Goal: Task Accomplishment & Management: Use online tool/utility

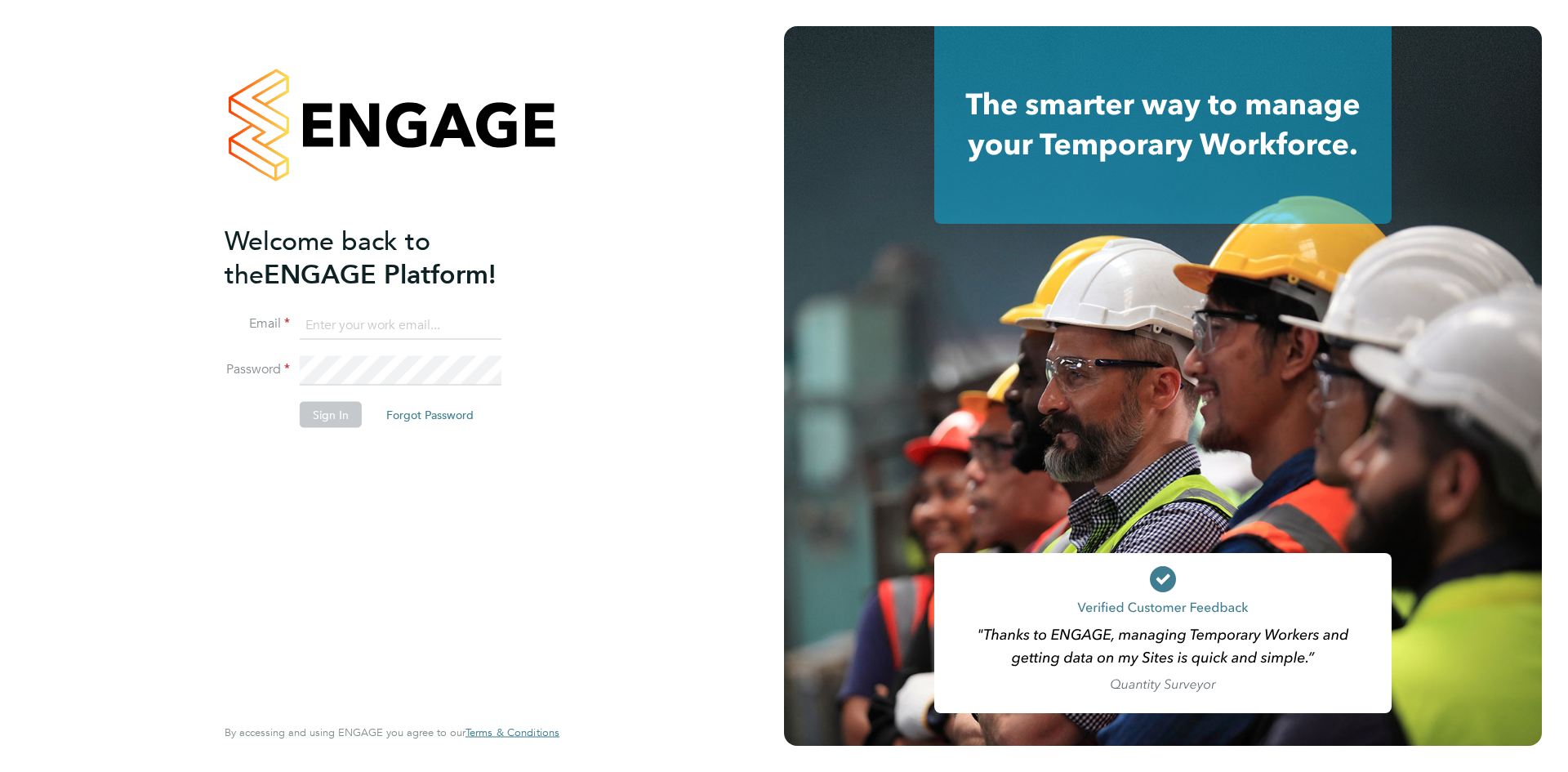
type input "[PERSON_NAME][EMAIL_ADDRESS][DOMAIN_NAME]"
click at [326, 403] on button "Sign In" at bounding box center [330, 414] width 62 height 27
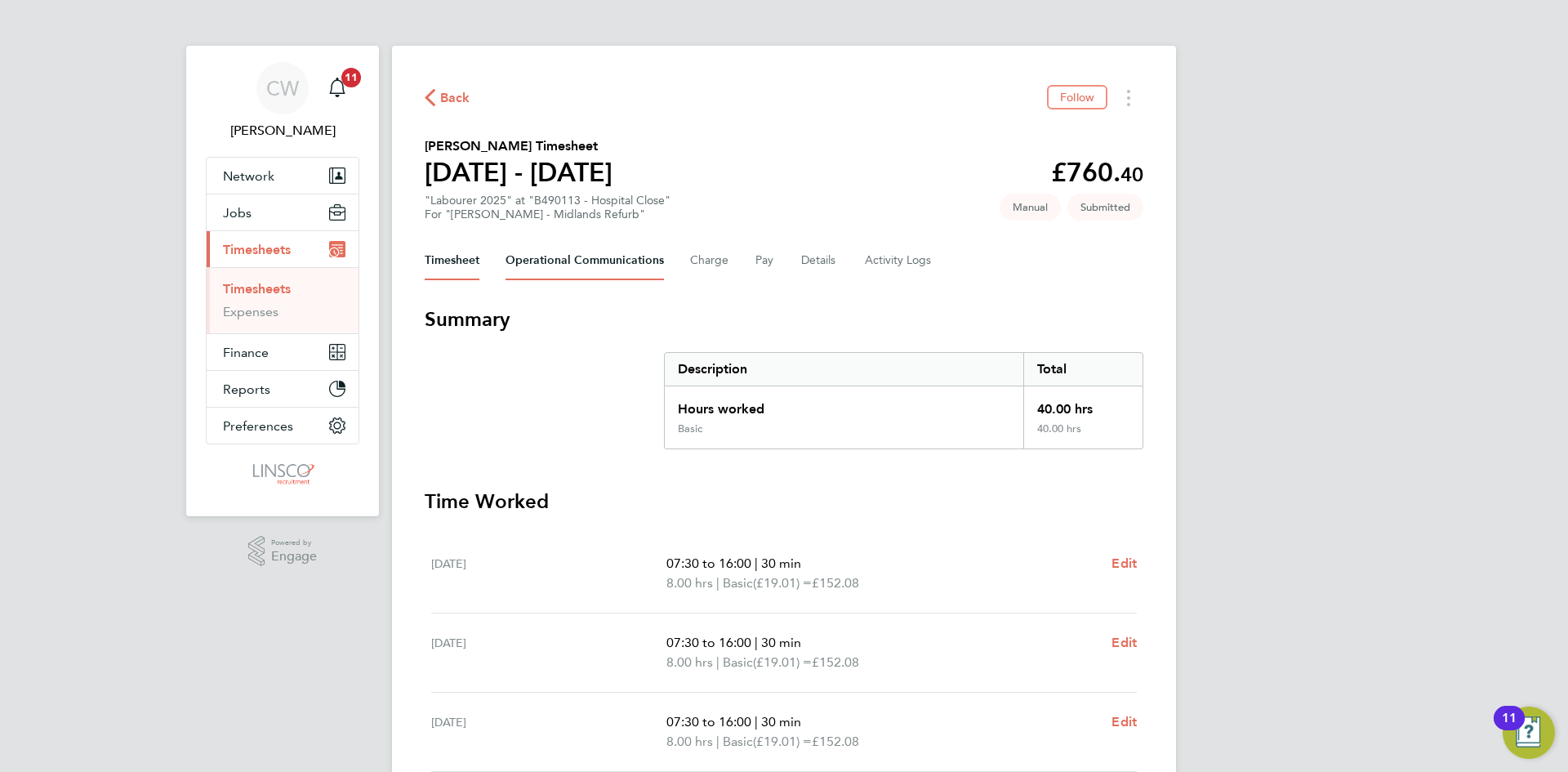
click at [617, 268] on Communications-tab "Operational Communications" at bounding box center [584, 260] width 158 height 39
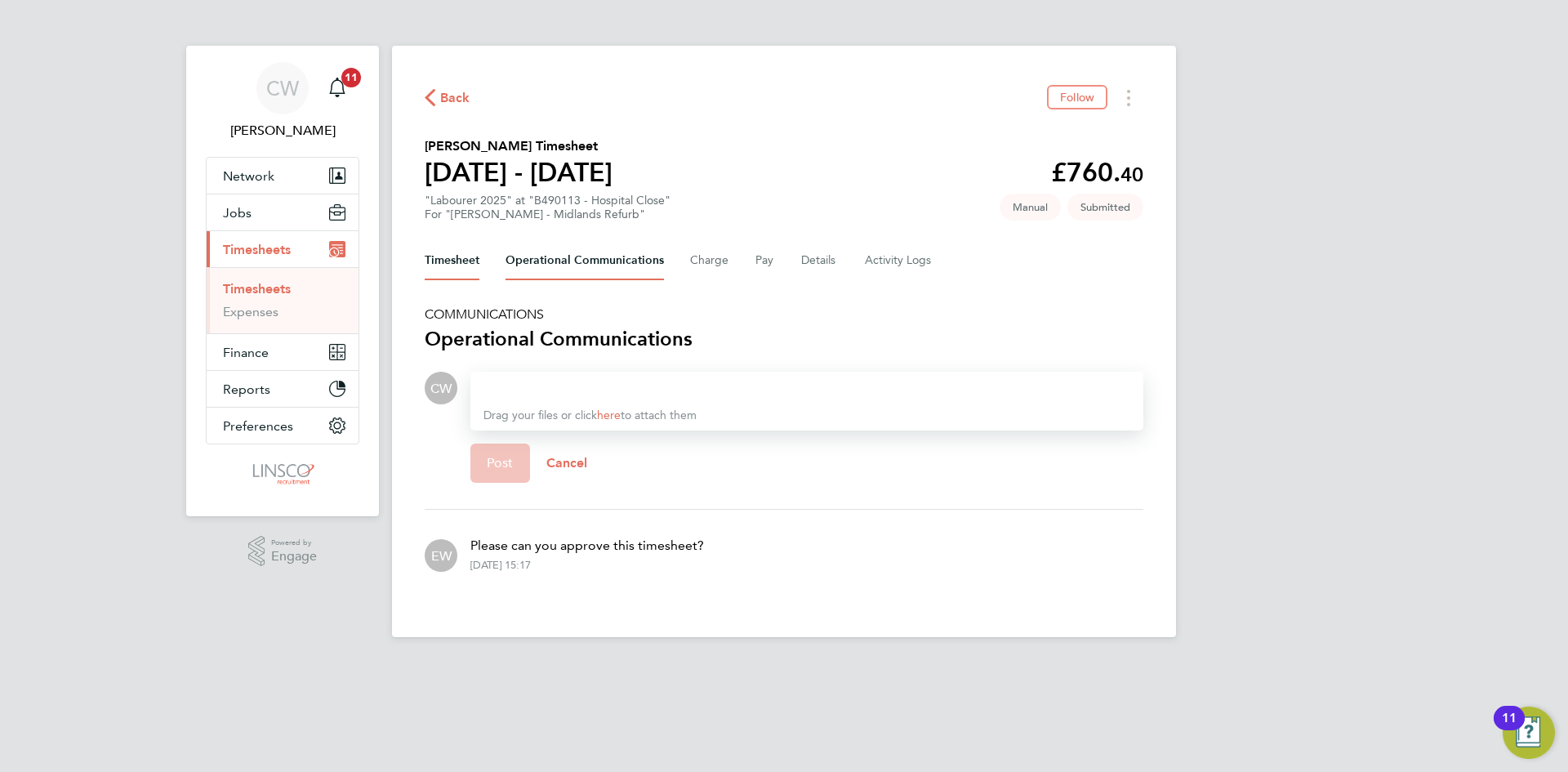
click at [450, 258] on button "Timesheet" at bounding box center [452, 260] width 55 height 39
